Goal: Task Accomplishment & Management: Manage account settings

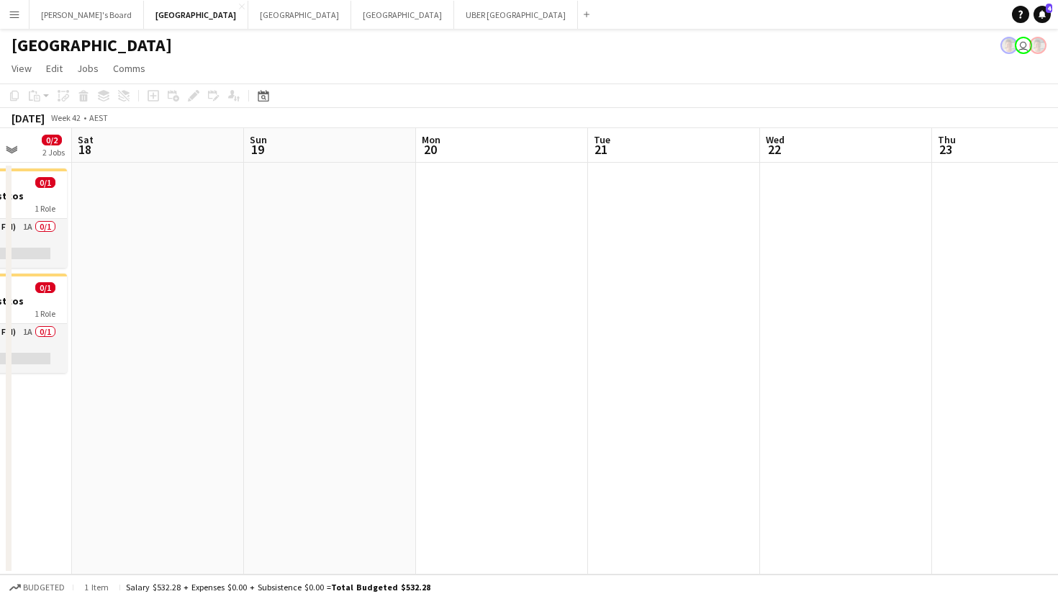
scroll to position [0, 620]
click at [248, 14] on button "Sydney Close" at bounding box center [299, 15] width 103 height 28
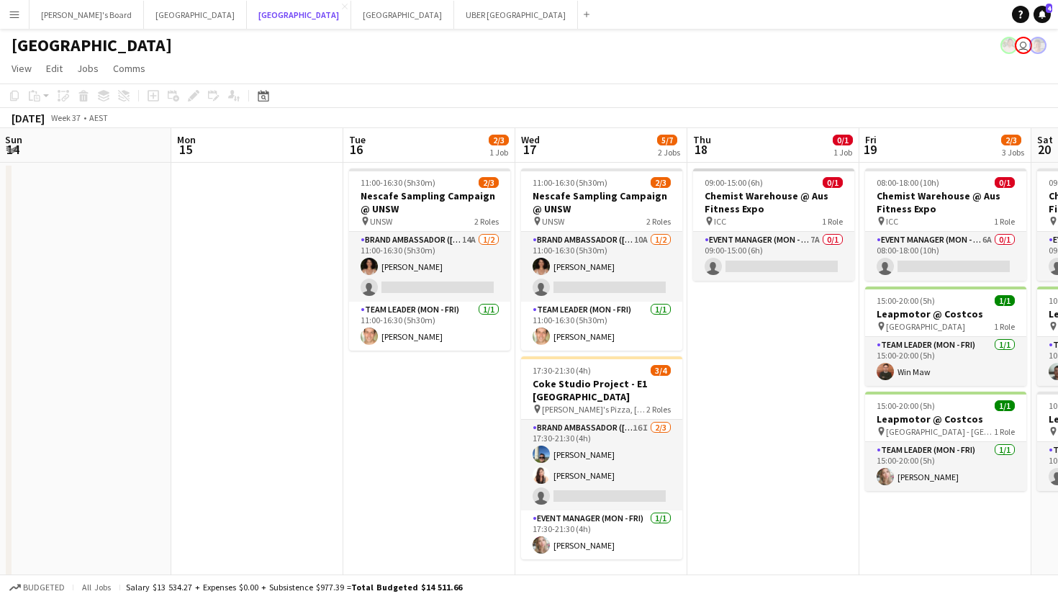
scroll to position [0, 690]
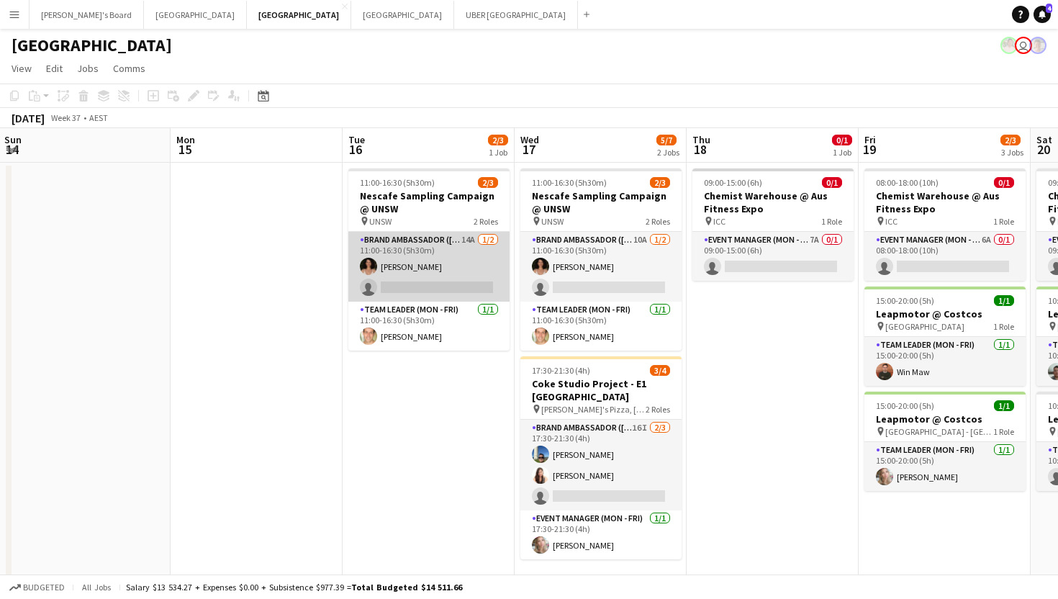
click at [426, 289] on app-card-role "Brand Ambassador (Mon - Fri) 14A [DATE] 11:00-16:30 (5h30m) [PERSON_NAME] singl…" at bounding box center [428, 267] width 161 height 70
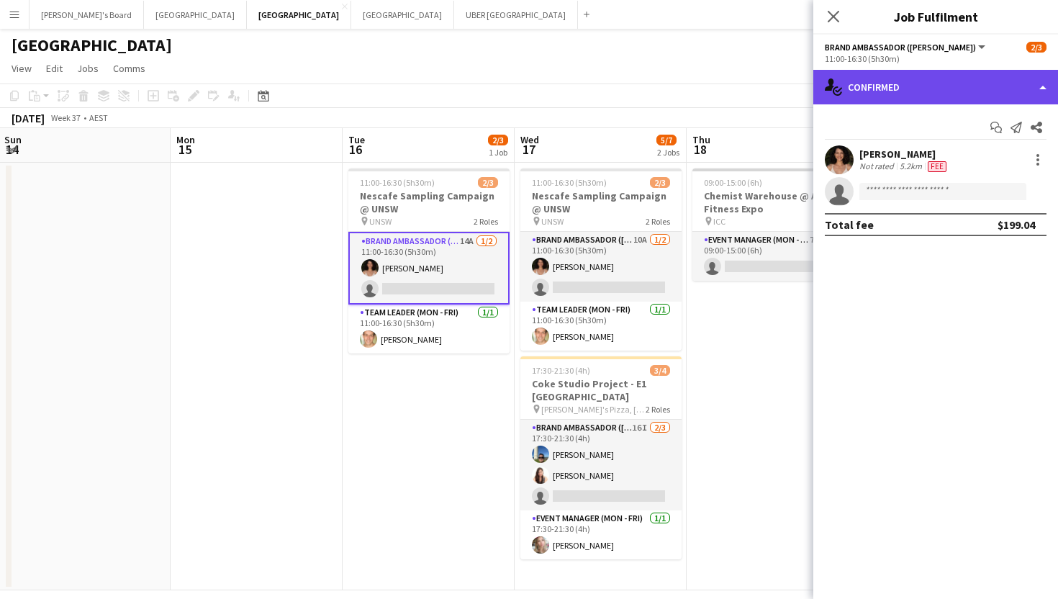
click at [870, 89] on div "single-neutral-actions-check-2 Confirmed" at bounding box center [936, 87] width 245 height 35
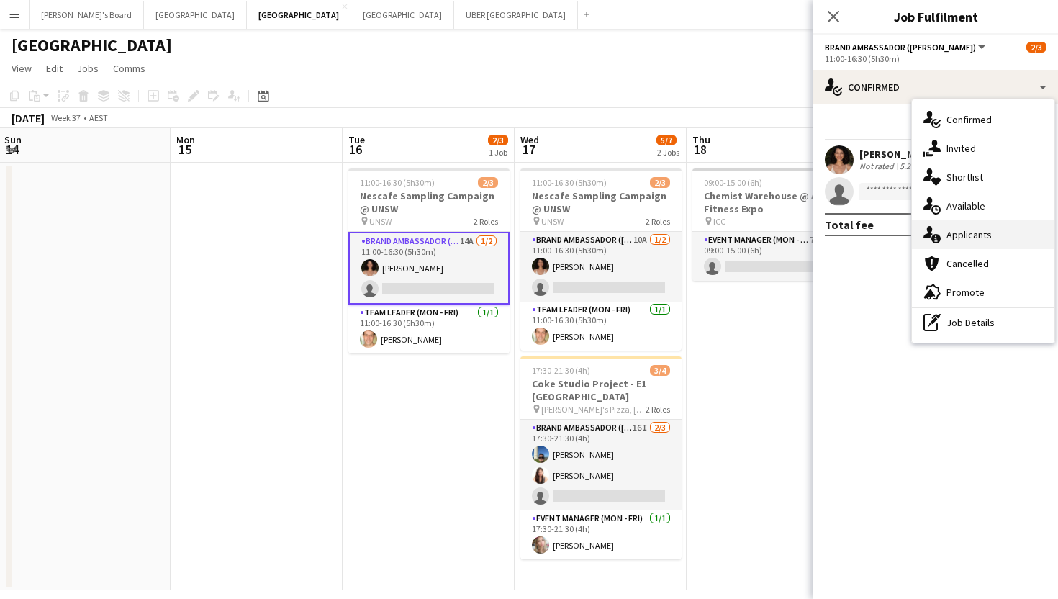
click at [944, 231] on div "single-neutral-actions-information Applicants" at bounding box center [983, 234] width 143 height 29
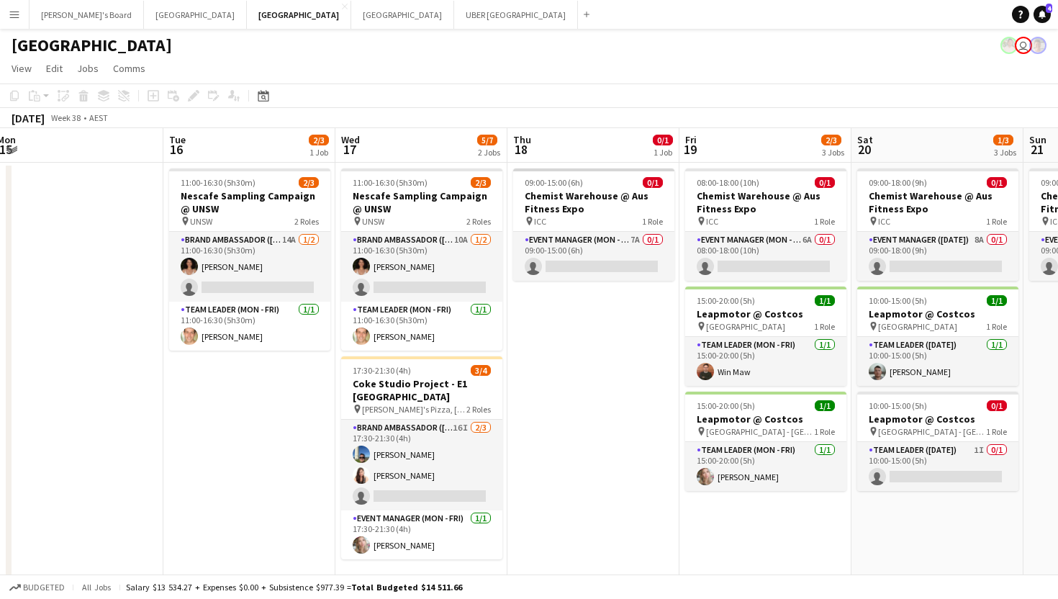
scroll to position [0, 557]
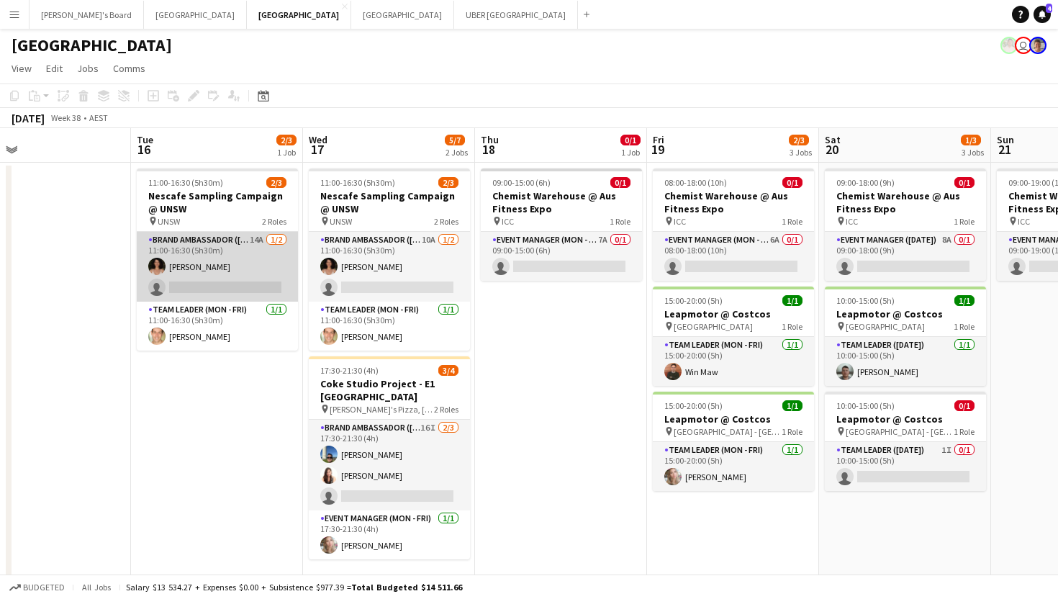
click at [220, 289] on app-card-role "Brand Ambassador (Mon - Fri) 14A [DATE] 11:00-16:30 (5h30m) [PERSON_NAME] singl…" at bounding box center [217, 267] width 161 height 70
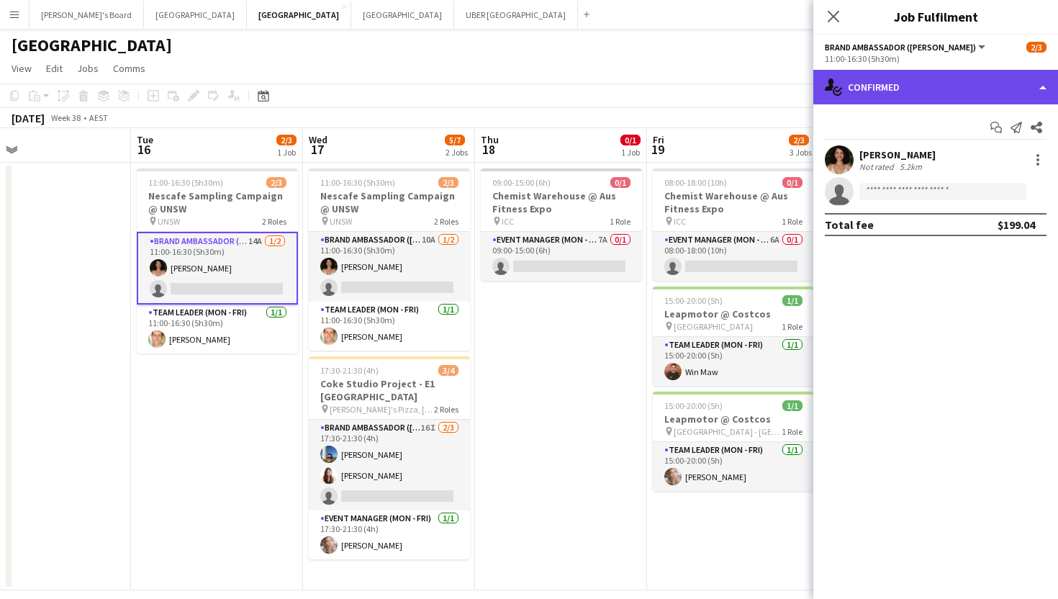
click at [945, 94] on div "single-neutral-actions-check-2 Confirmed" at bounding box center [936, 87] width 245 height 35
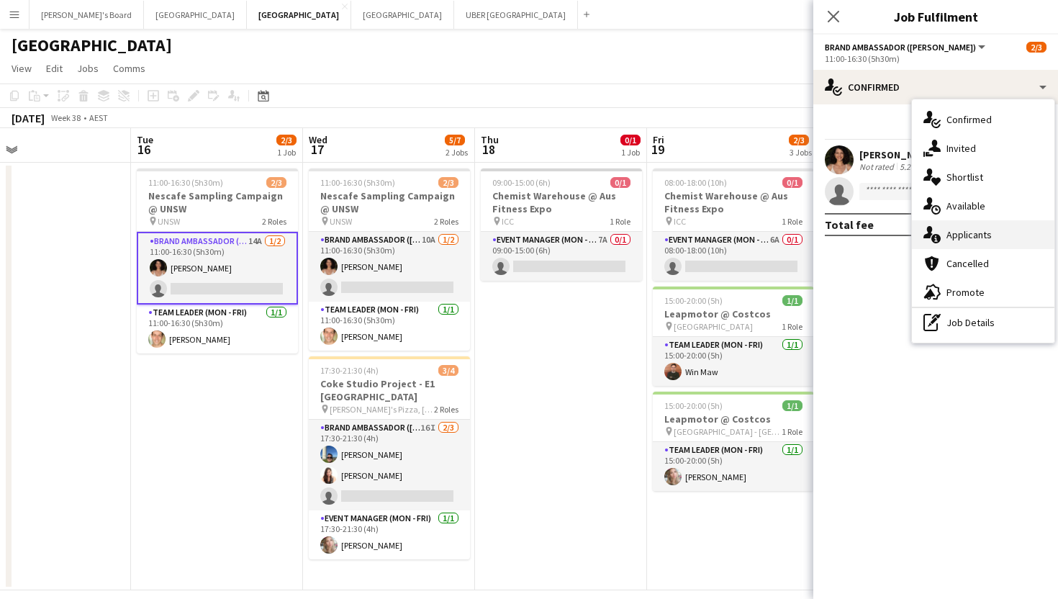
click at [942, 243] on div "single-neutral-actions-information Applicants" at bounding box center [983, 234] width 143 height 29
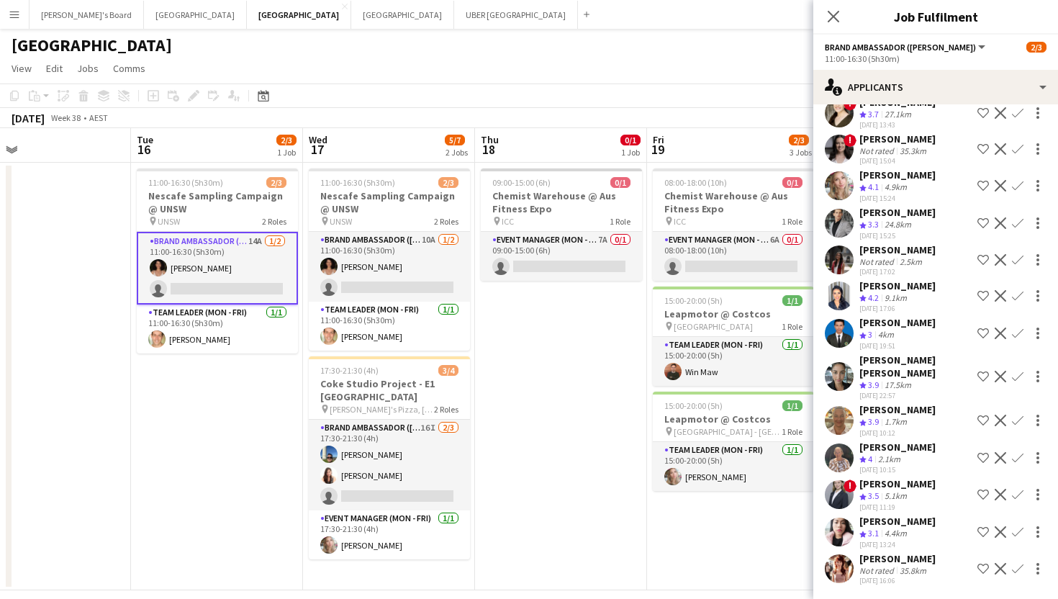
scroll to position [137, 0]
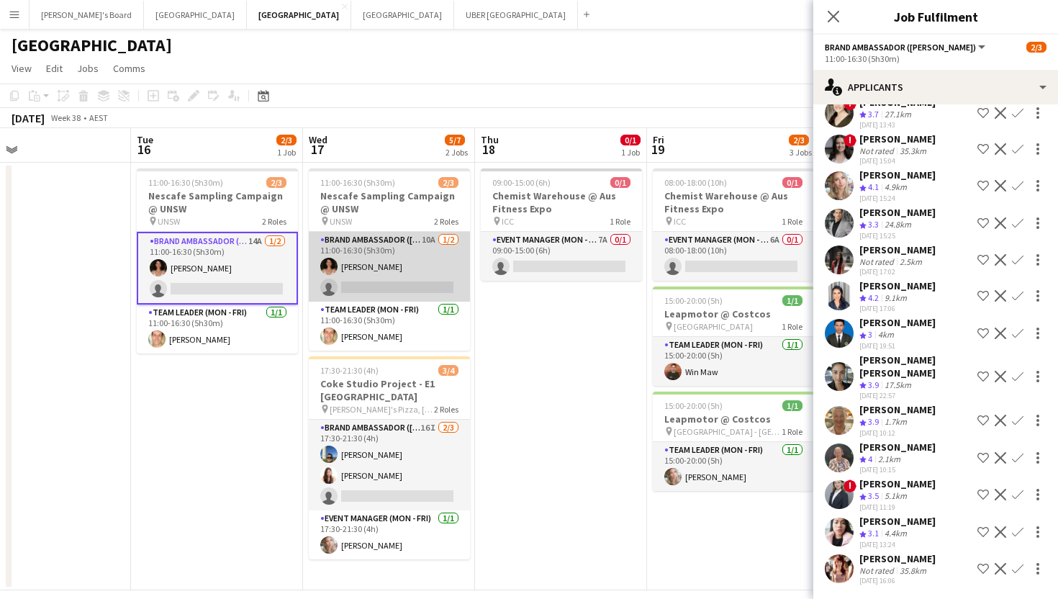
click at [428, 290] on app-card-role "Brand Ambassador (Mon - Fri) 10A 1/2 11:00-16:30 (5h30m) Patricia Mora single-n…" at bounding box center [389, 267] width 161 height 70
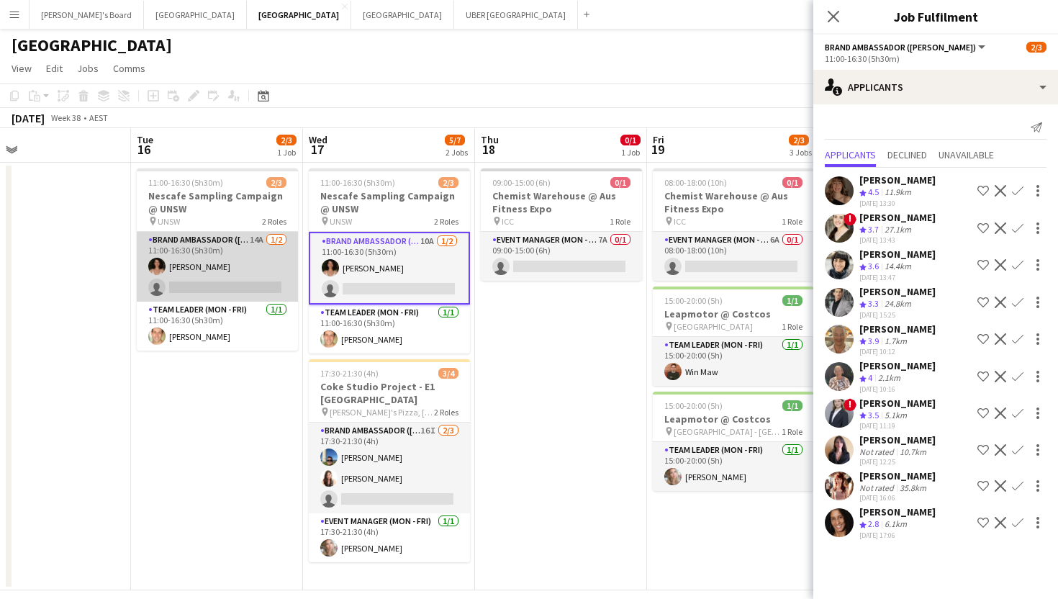
click at [225, 284] on app-card-role "Brand Ambassador (Mon - Fri) 14A [DATE] 11:00-16:30 (5h30m) [PERSON_NAME] singl…" at bounding box center [217, 267] width 161 height 70
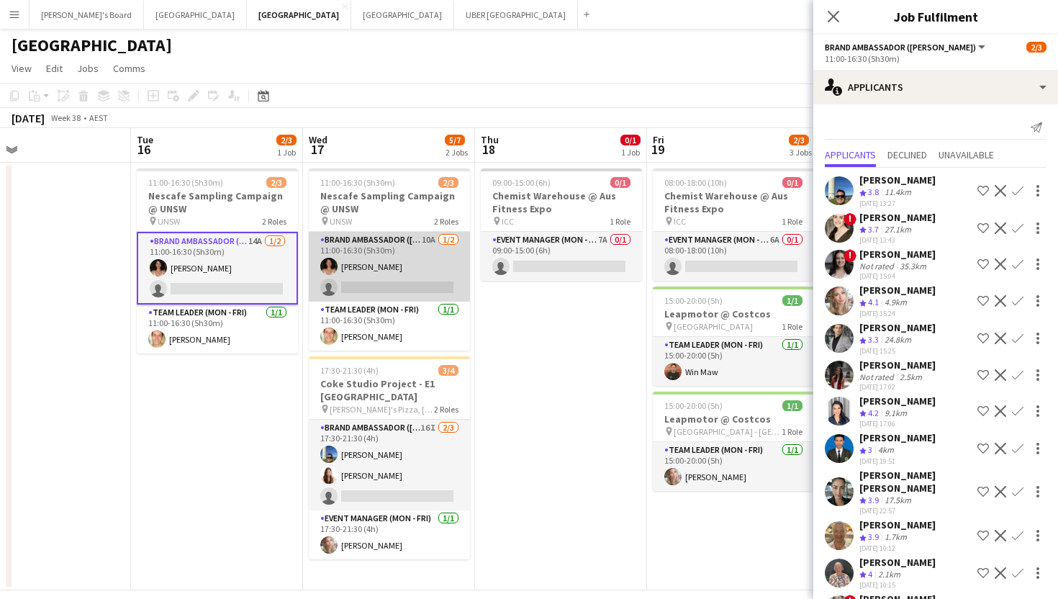
click at [384, 281] on app-card-role "Brand Ambassador (Mon - Fri) 10A 1/2 11:00-16:30 (5h30m) Patricia Mora single-n…" at bounding box center [389, 267] width 161 height 70
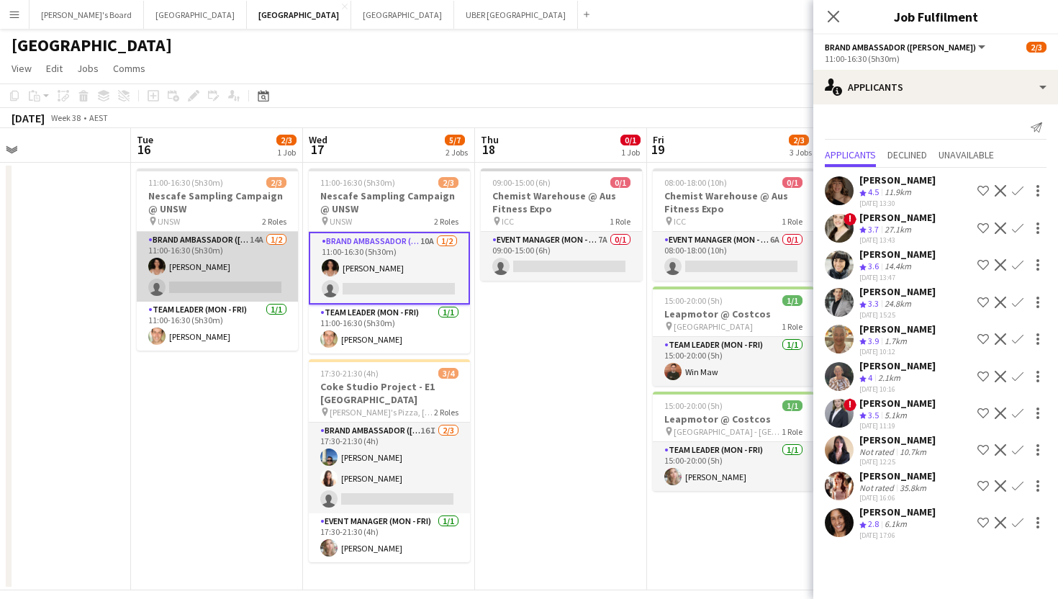
click at [242, 287] on app-card-role "Brand Ambassador (Mon - Fri) 14A [DATE] 11:00-16:30 (5h30m) [PERSON_NAME] singl…" at bounding box center [217, 267] width 161 height 70
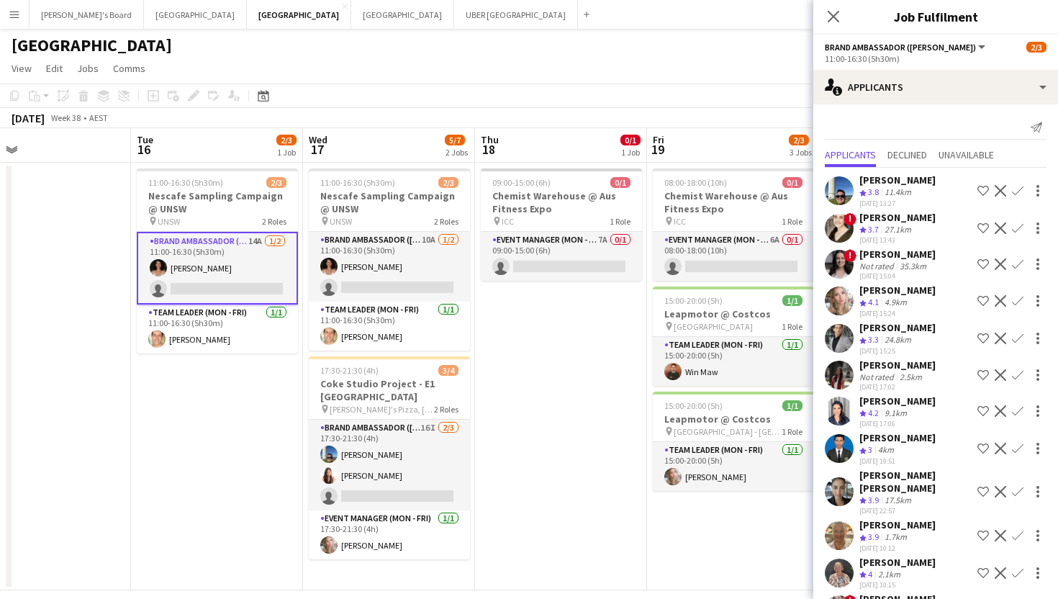
click at [862, 518] on div "Jo-Anne Hannett" at bounding box center [898, 524] width 76 height 13
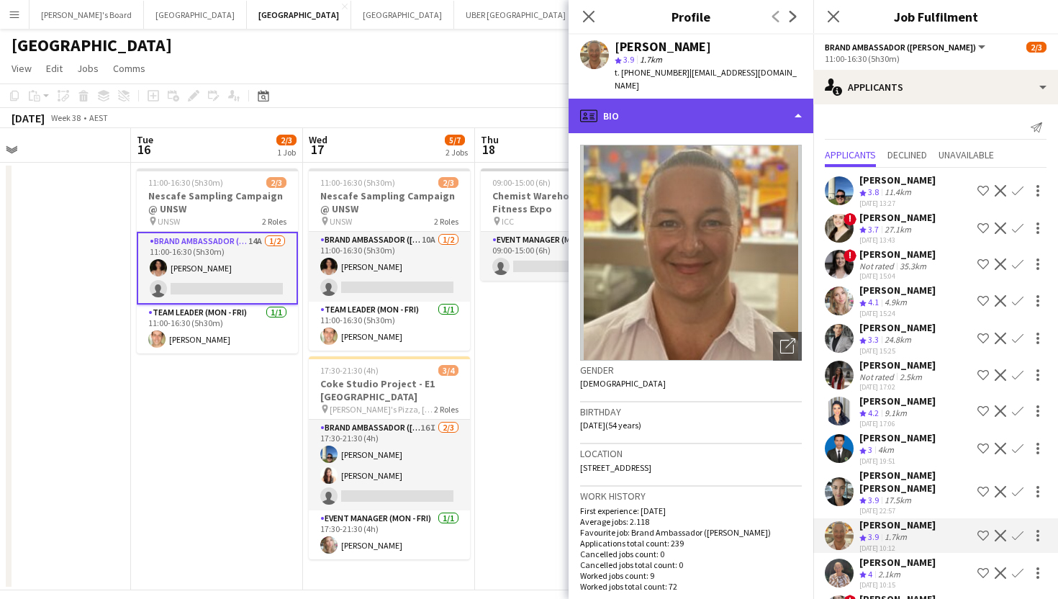
click at [686, 99] on div "profile Bio" at bounding box center [691, 116] width 245 height 35
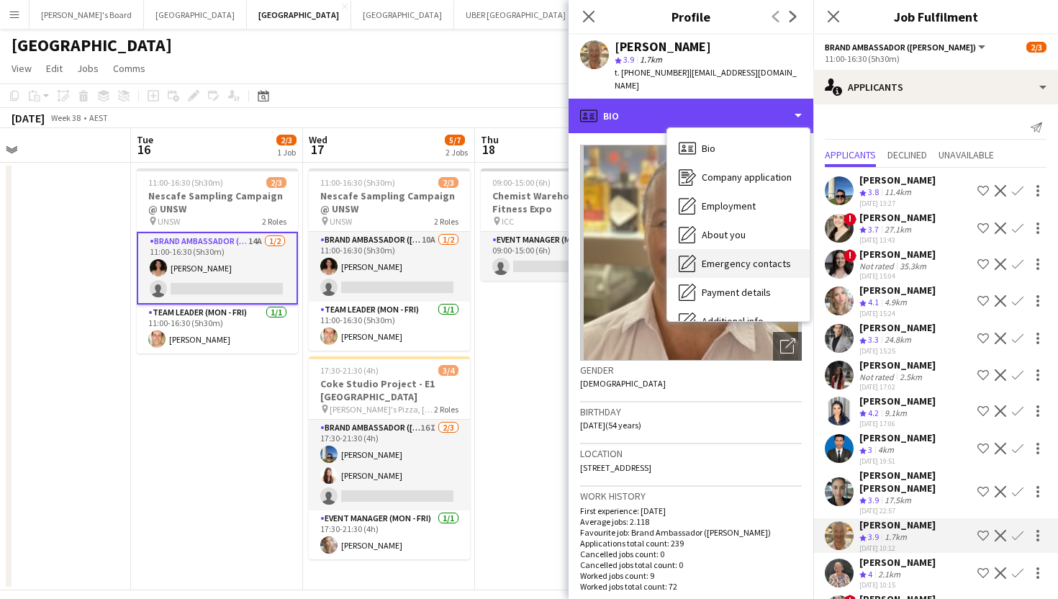
scroll to position [107, 0]
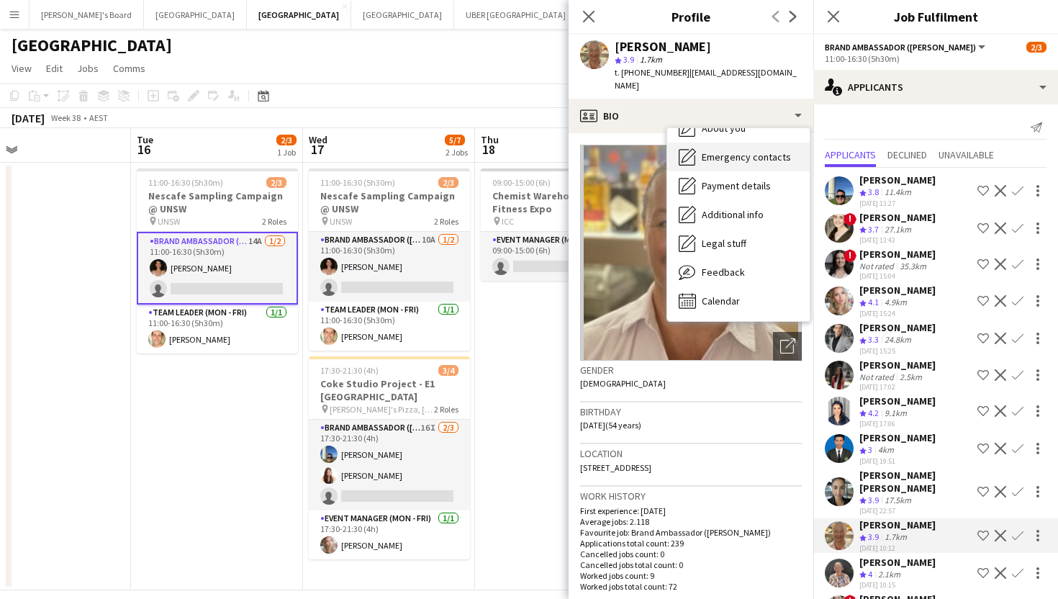
click at [719, 266] on span "Feedback" at bounding box center [723, 272] width 43 height 13
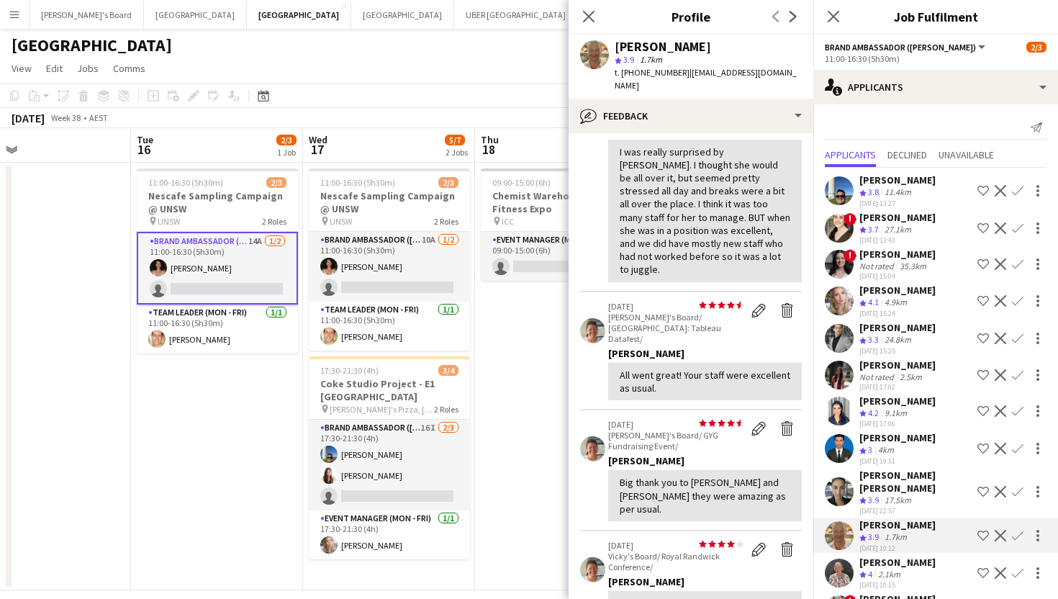
scroll to position [0, 0]
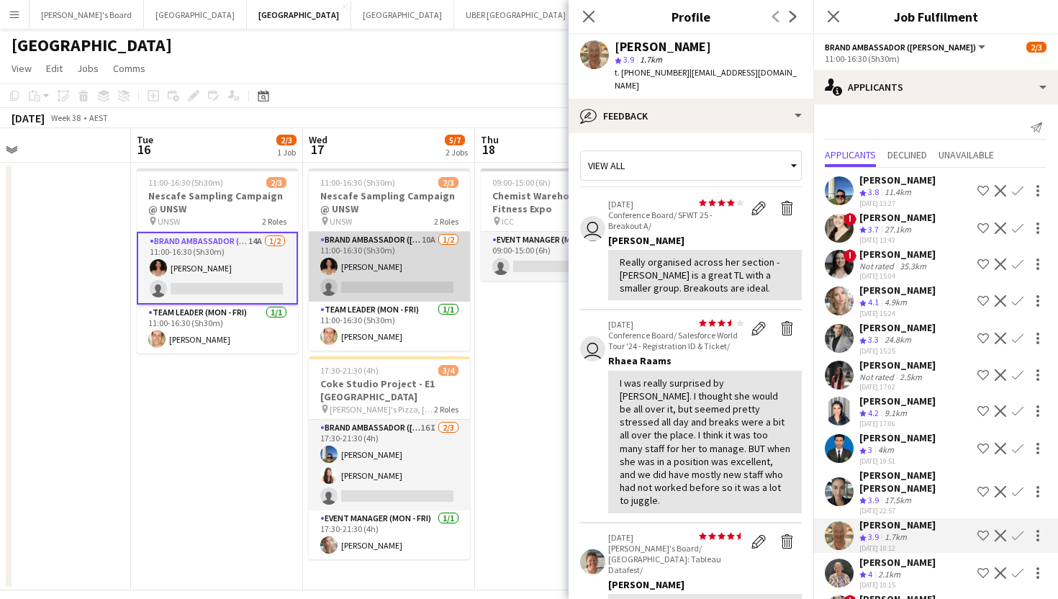
click at [392, 279] on app-card-role "Brand Ambassador (Mon - Fri) 10A 1/2 11:00-16:30 (5h30m) Patricia Mora single-n…" at bounding box center [389, 267] width 161 height 70
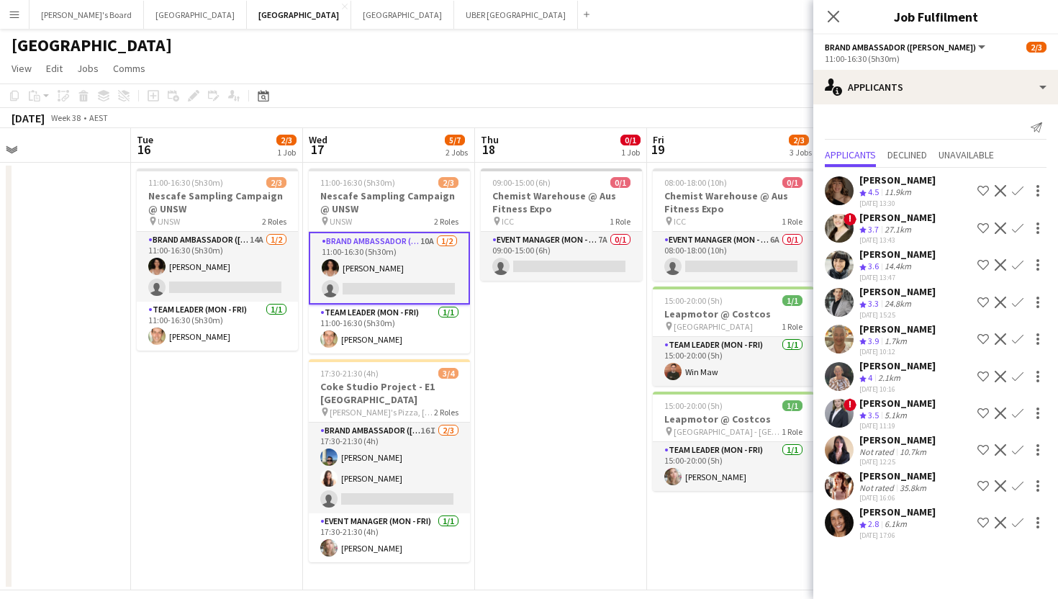
scroll to position [3, 0]
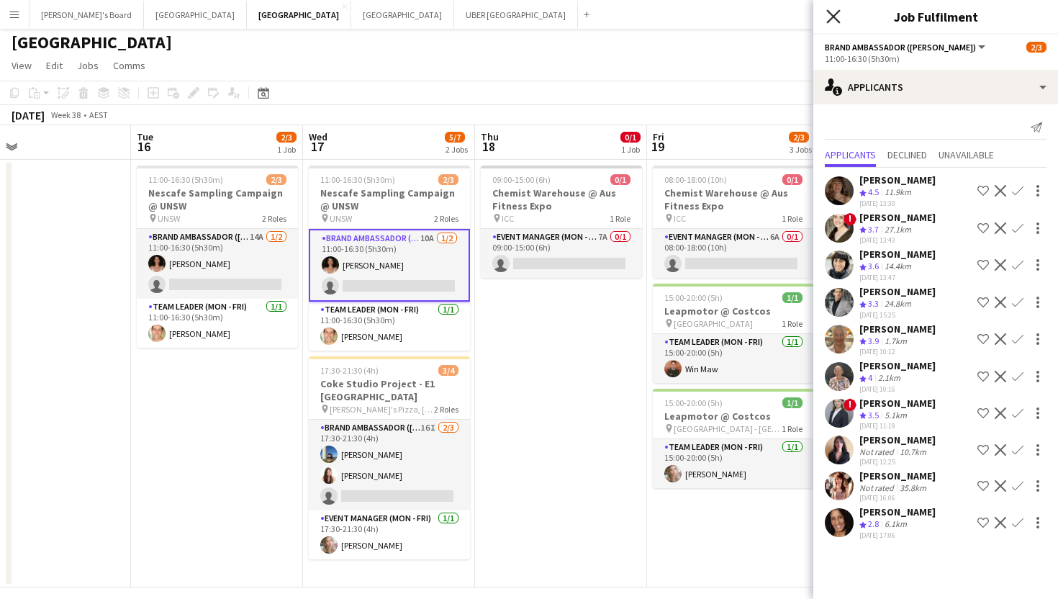
click at [829, 18] on icon "Close pop-in" at bounding box center [833, 16] width 14 height 14
